Goal: Transaction & Acquisition: Purchase product/service

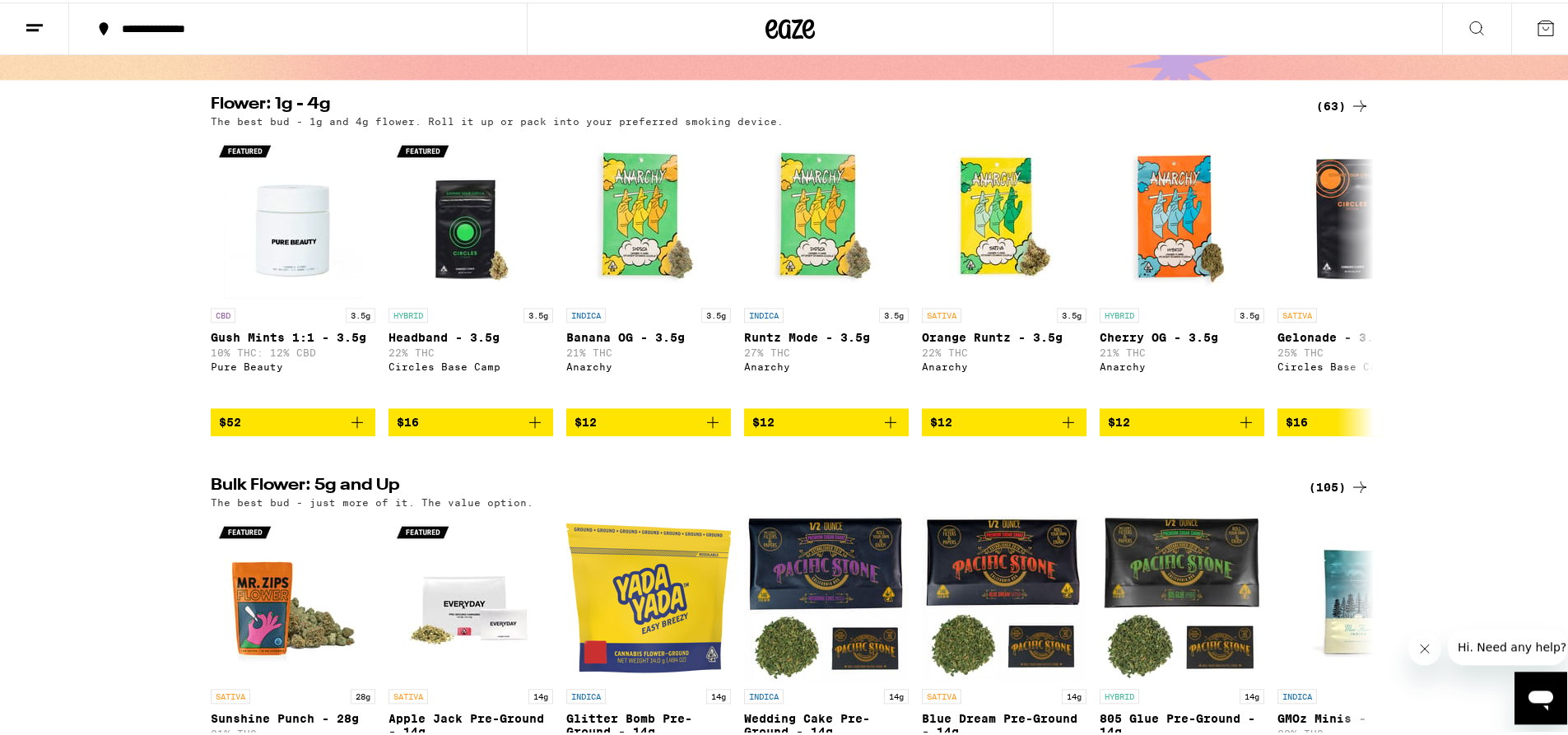
scroll to position [343, 0]
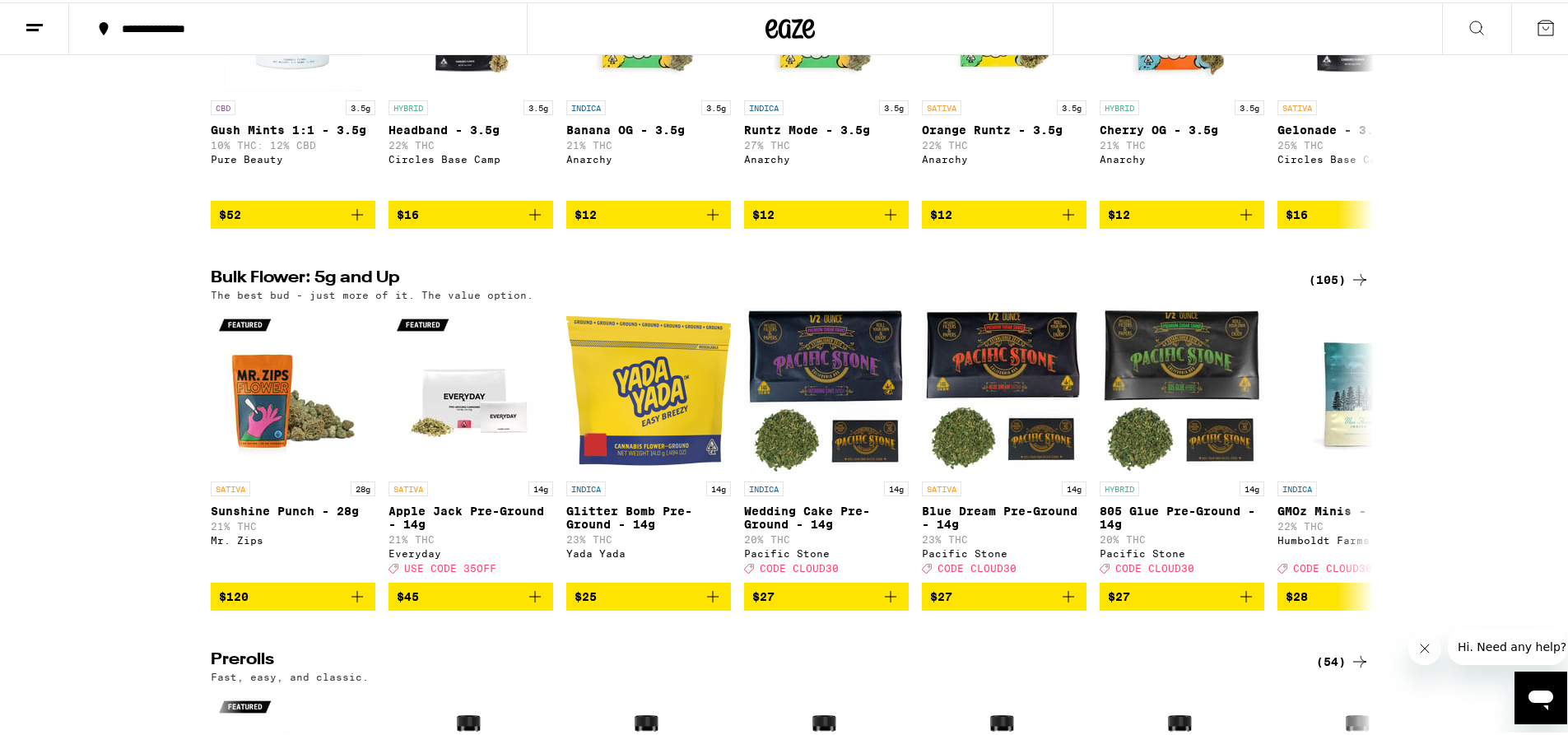
click at [1318, 288] on div "(105)" at bounding box center [1339, 277] width 61 height 19
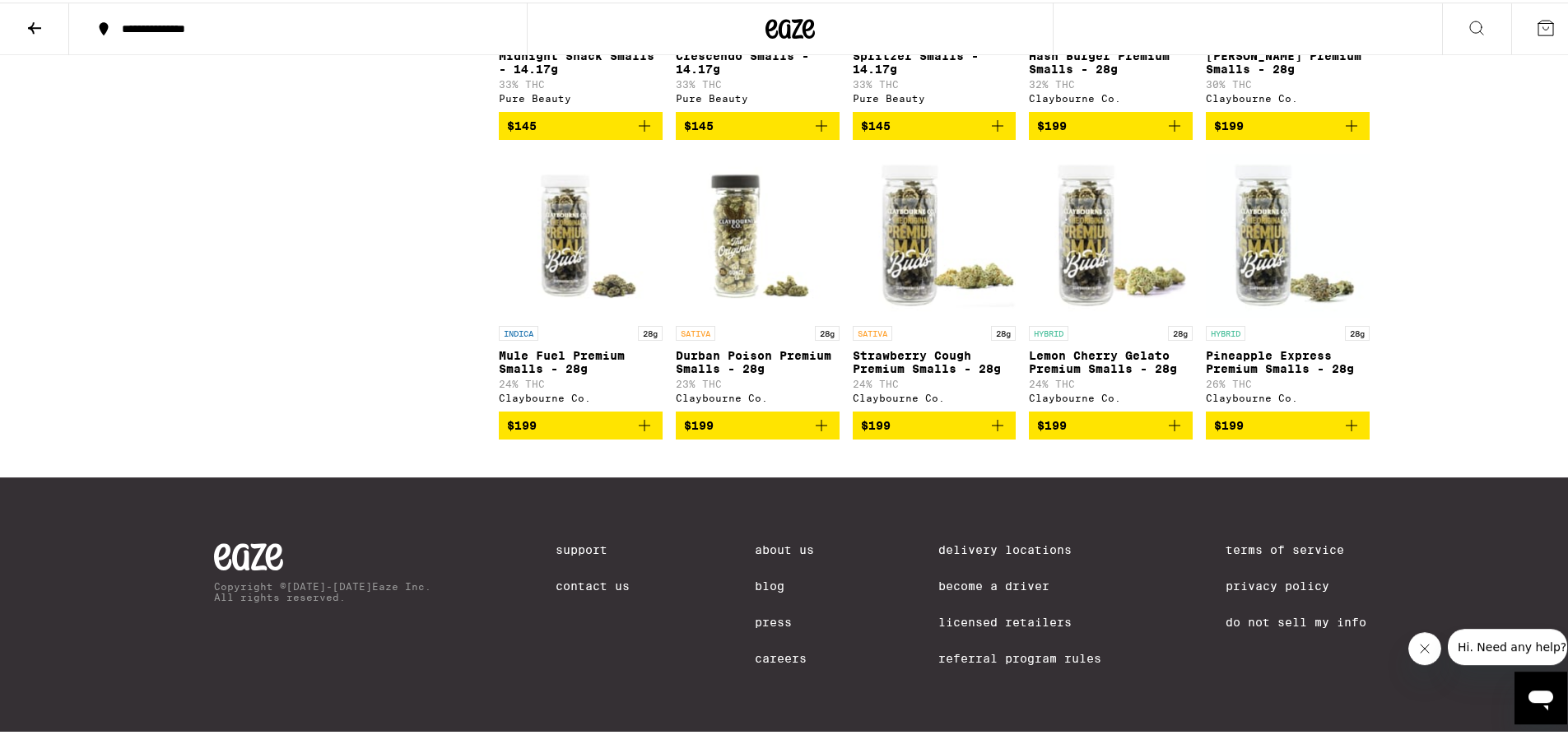
scroll to position [6396, 0]
click at [56, 26] on button at bounding box center [34, 27] width 69 height 52
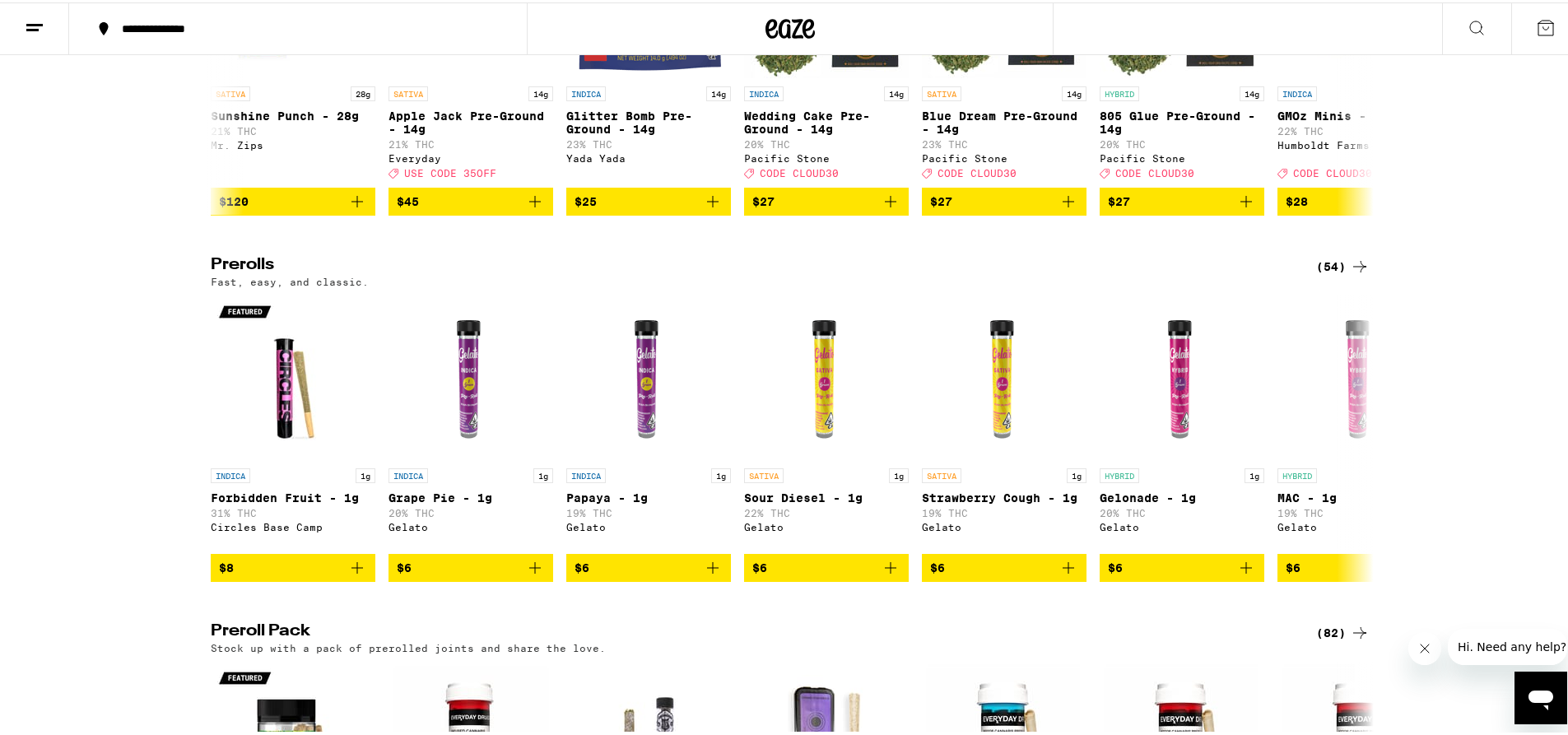
scroll to position [1225, 0]
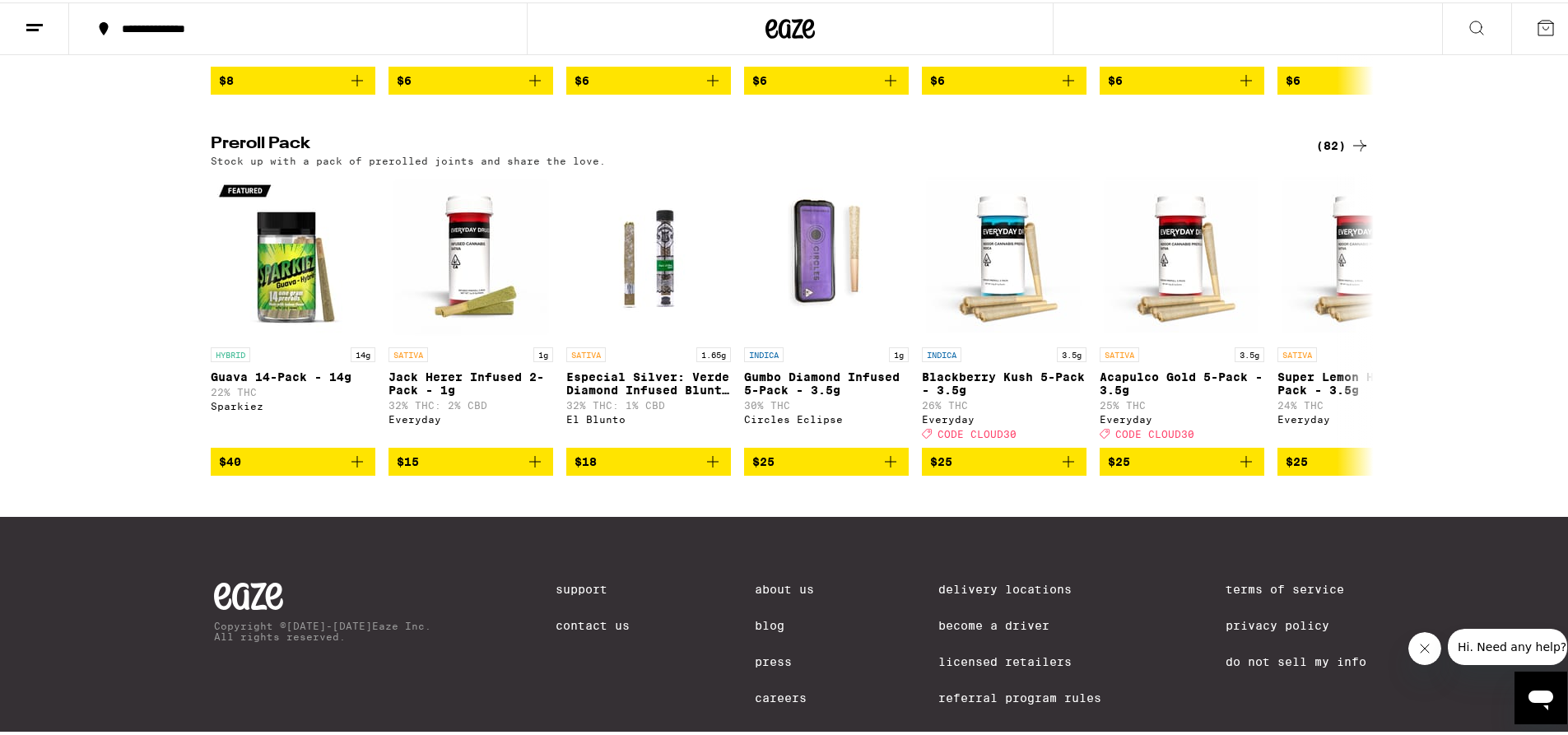
click at [1350, 153] on icon at bounding box center [1360, 143] width 19 height 19
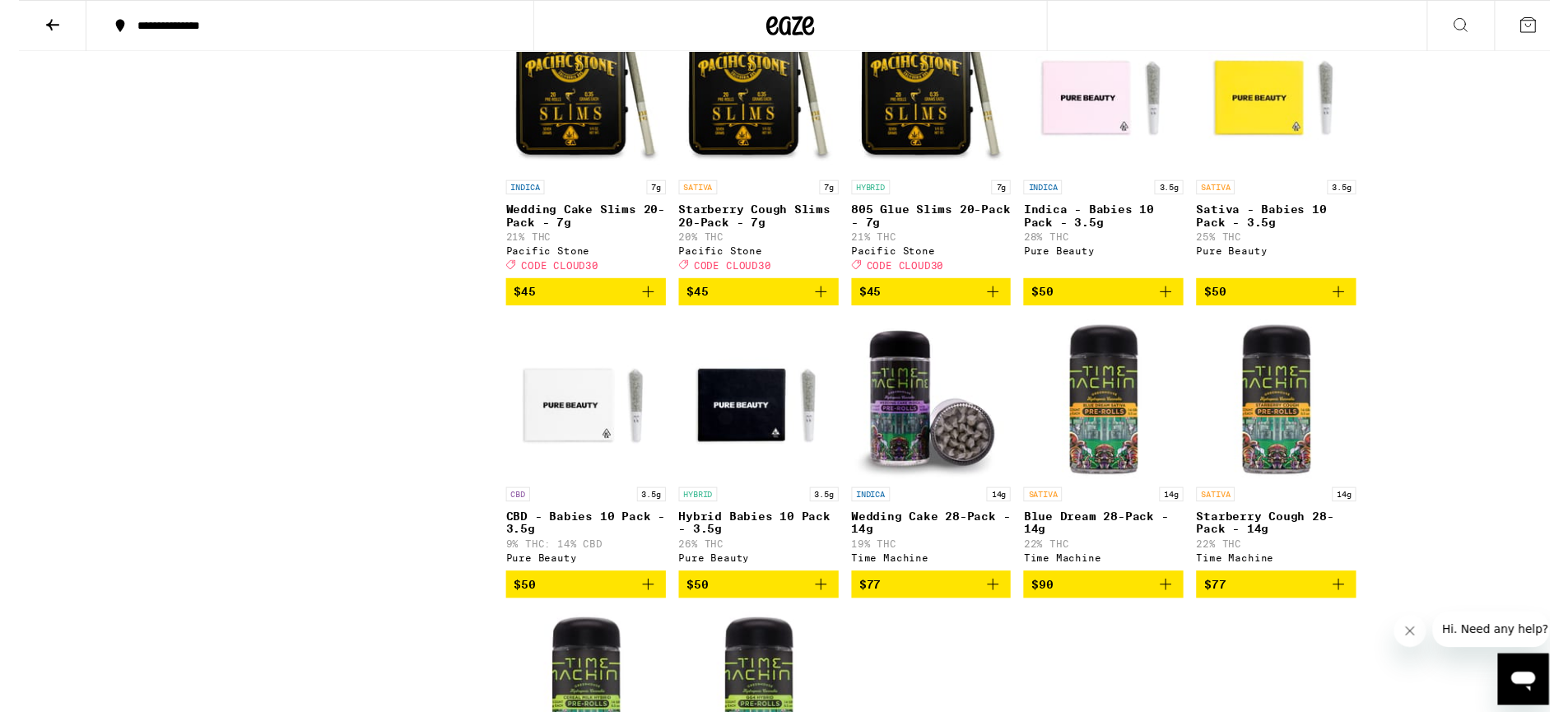
scroll to position [4471, 0]
